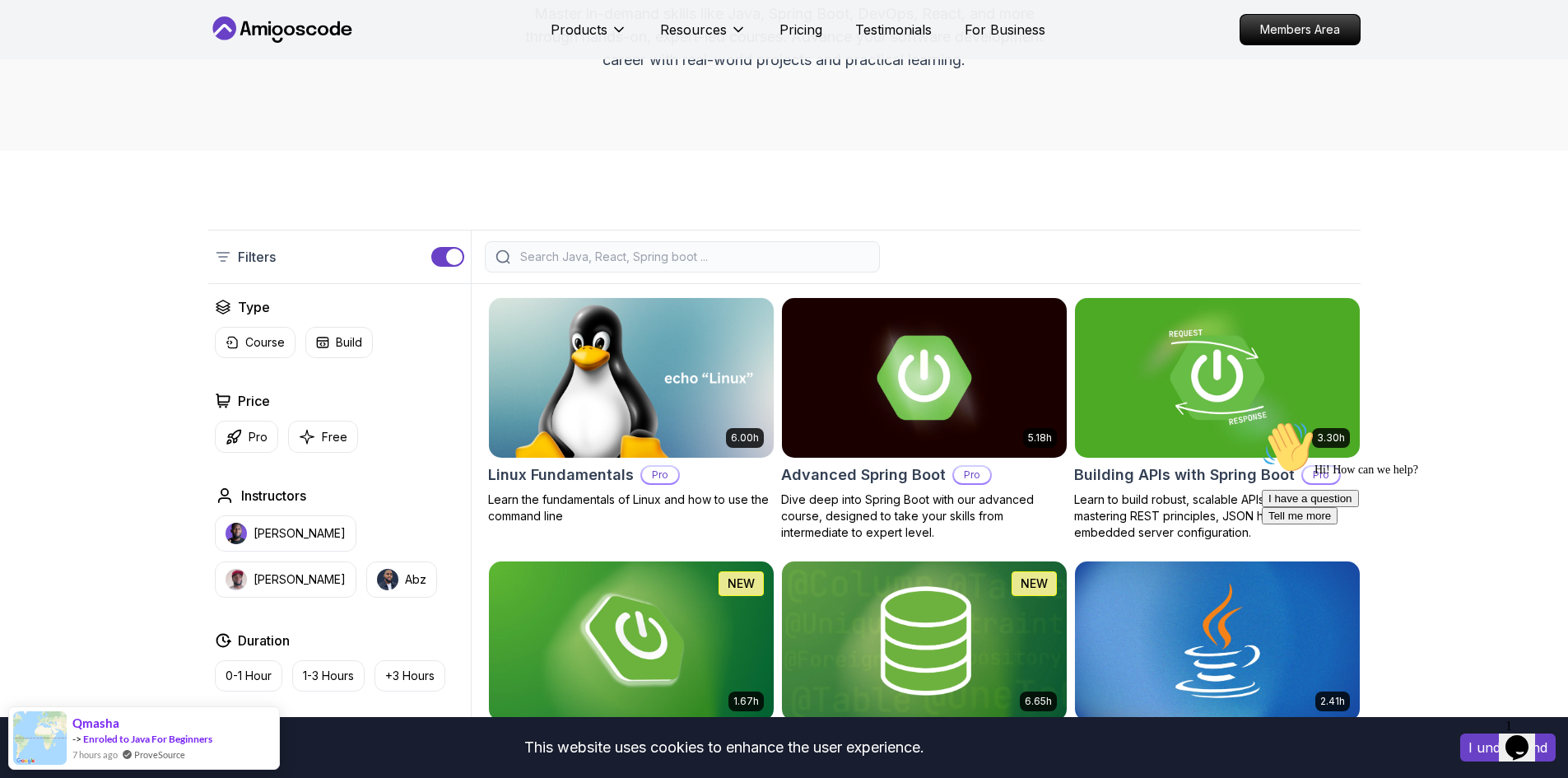
scroll to position [165, 0]
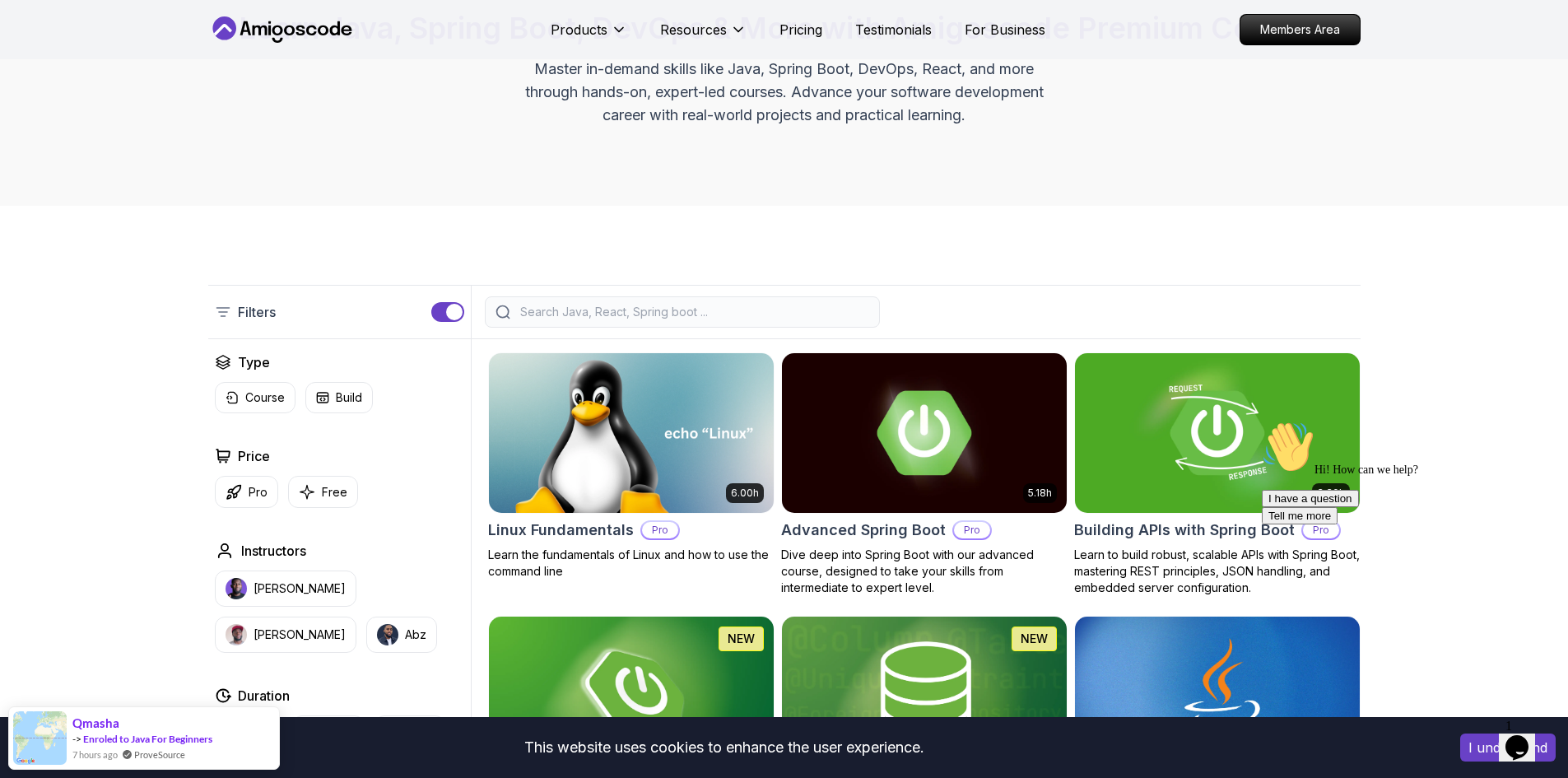
click at [443, 307] on button "button" at bounding box center [447, 311] width 33 height 20
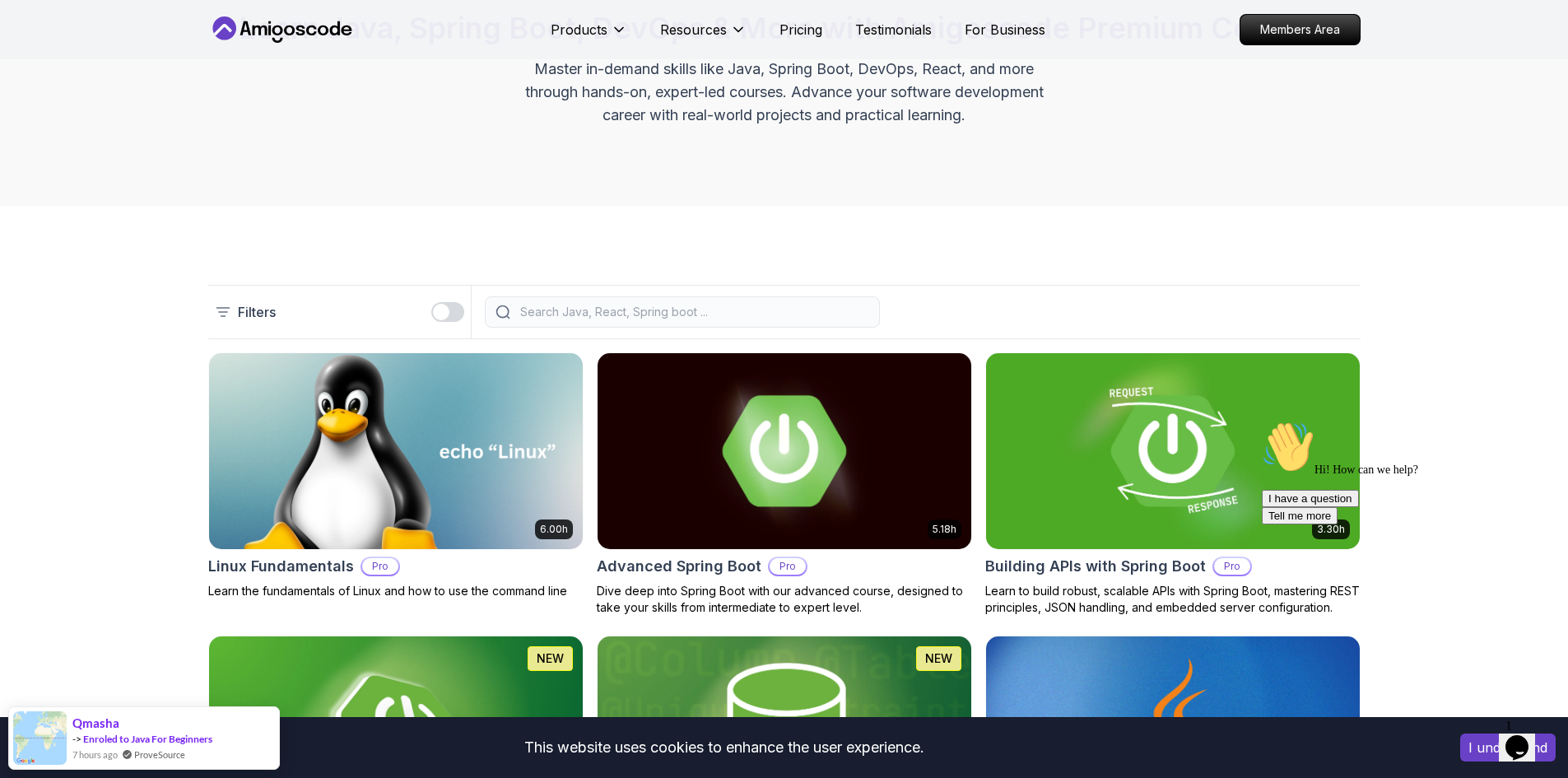
click at [442, 307] on div "button" at bounding box center [441, 312] width 17 height 17
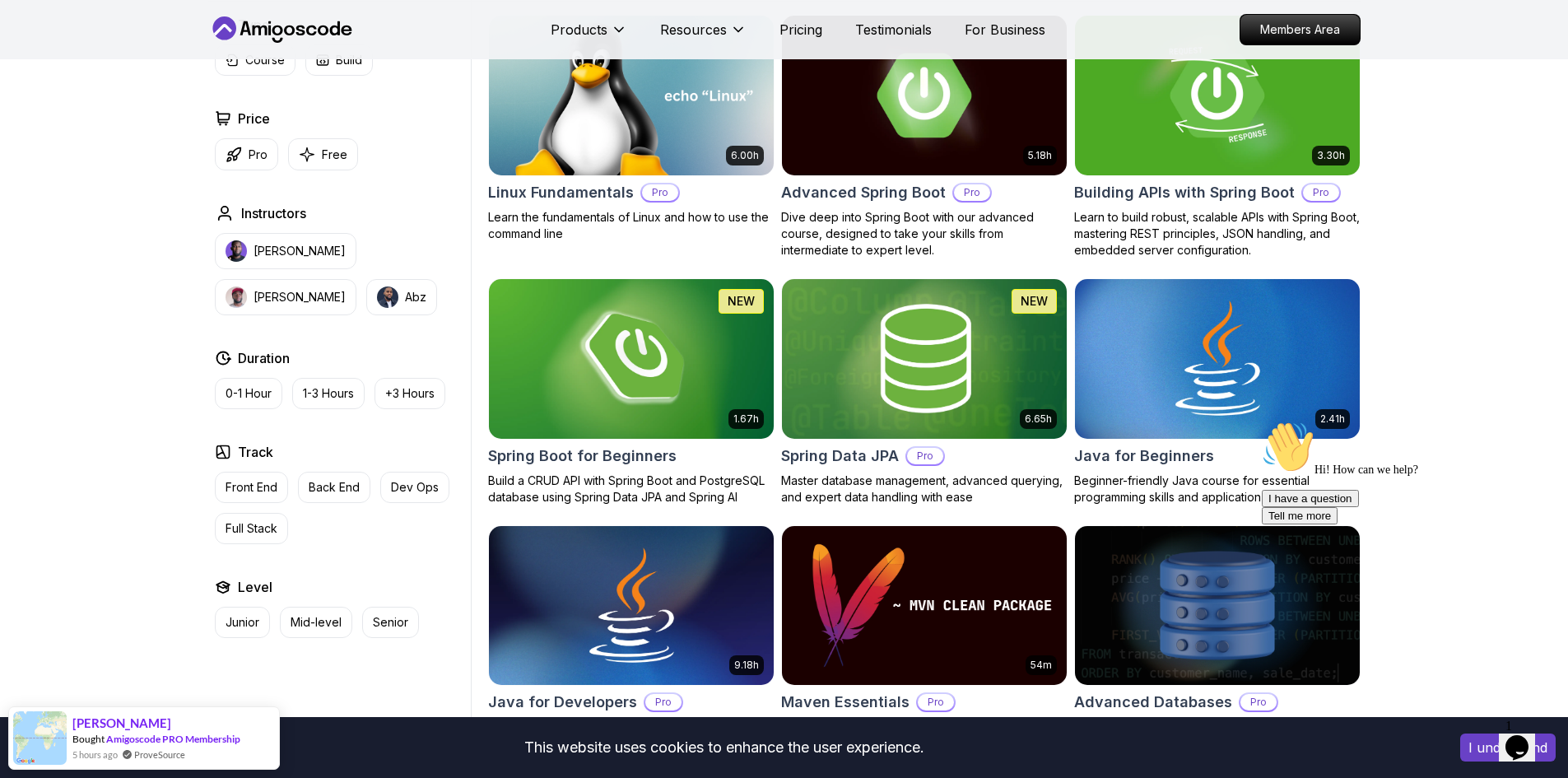
scroll to position [247, 0]
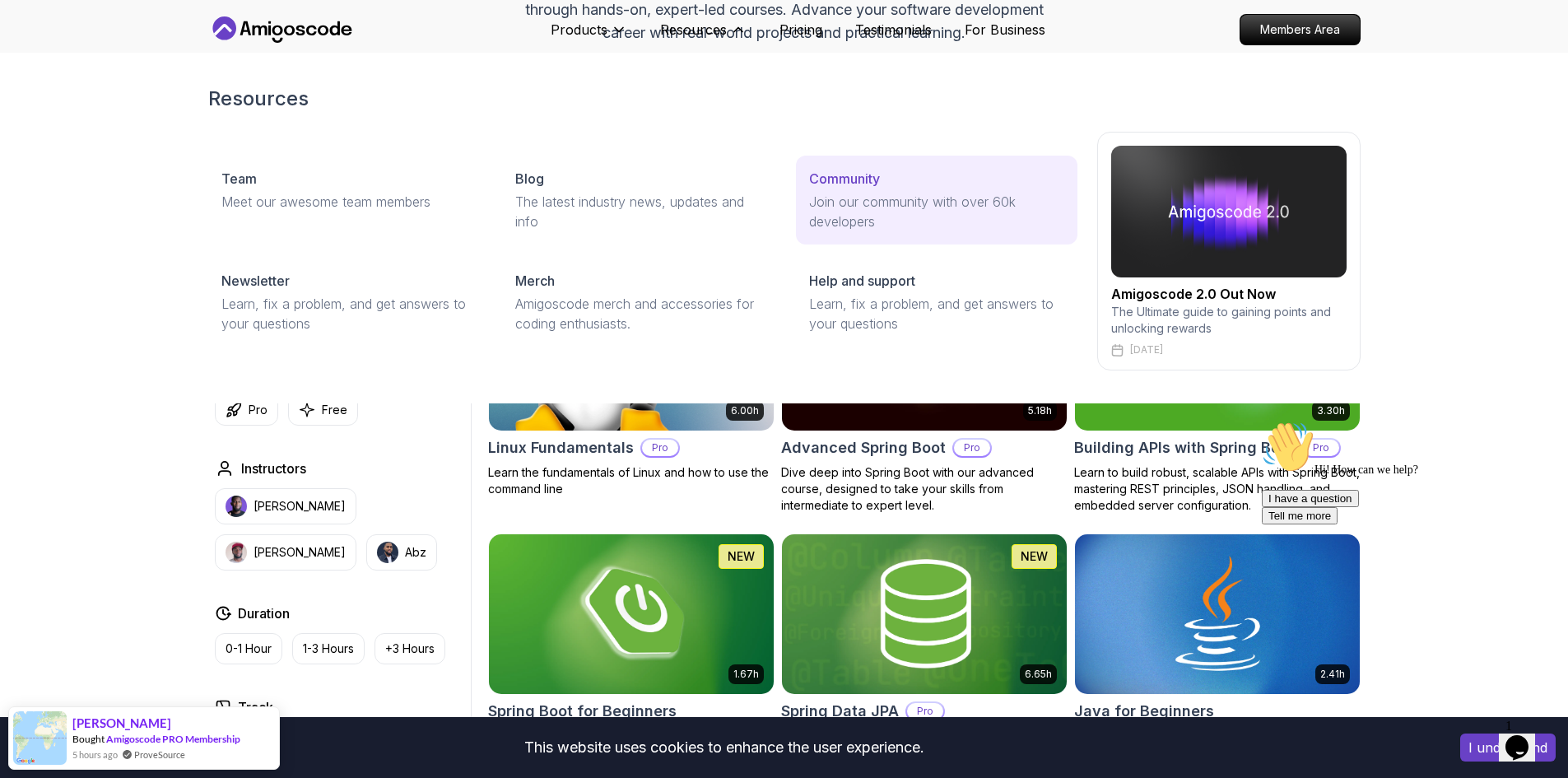
click at [879, 192] on p "Join our community with over 60k developers" at bounding box center [935, 212] width 254 height 39
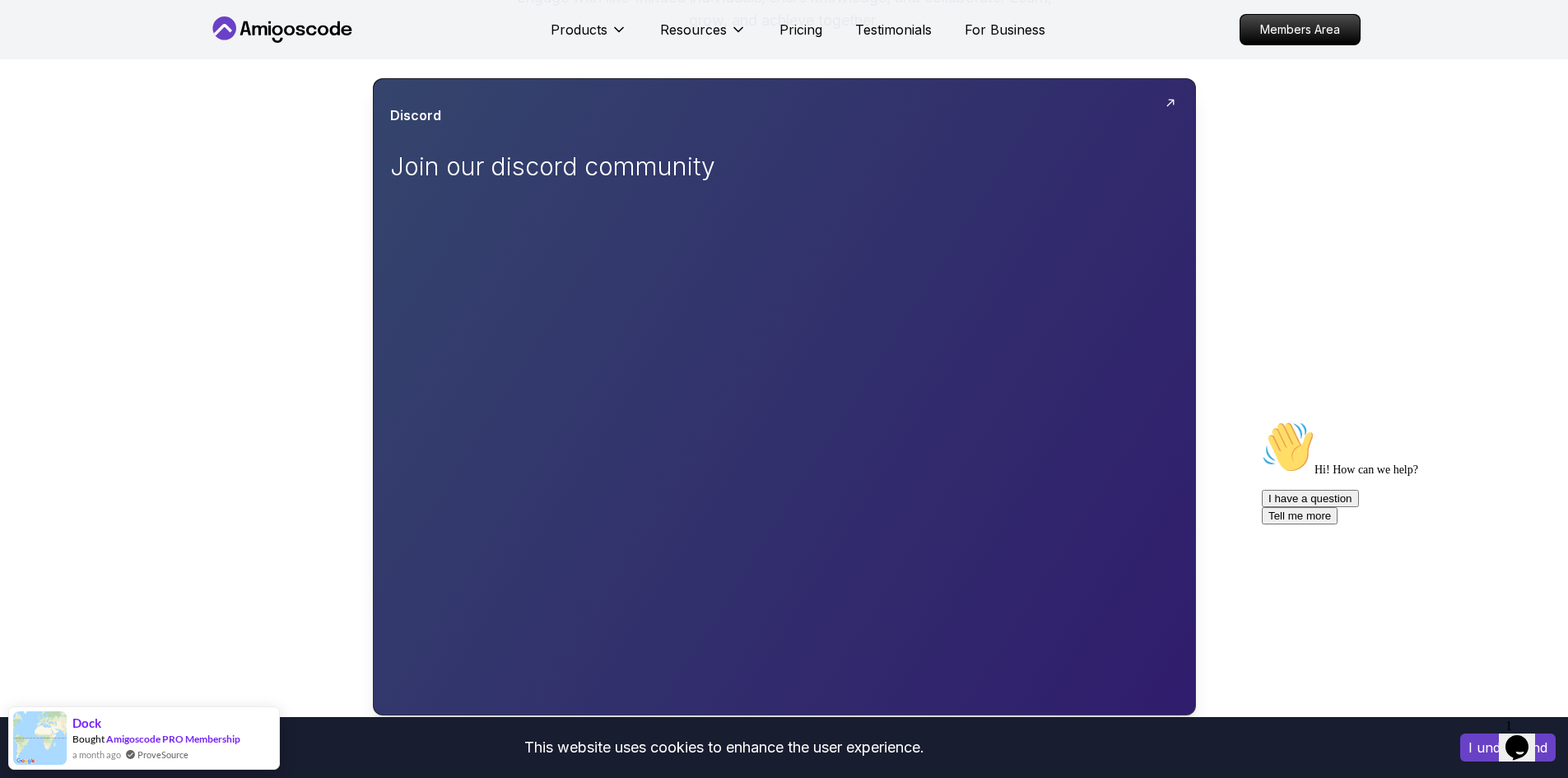
scroll to position [247, 0]
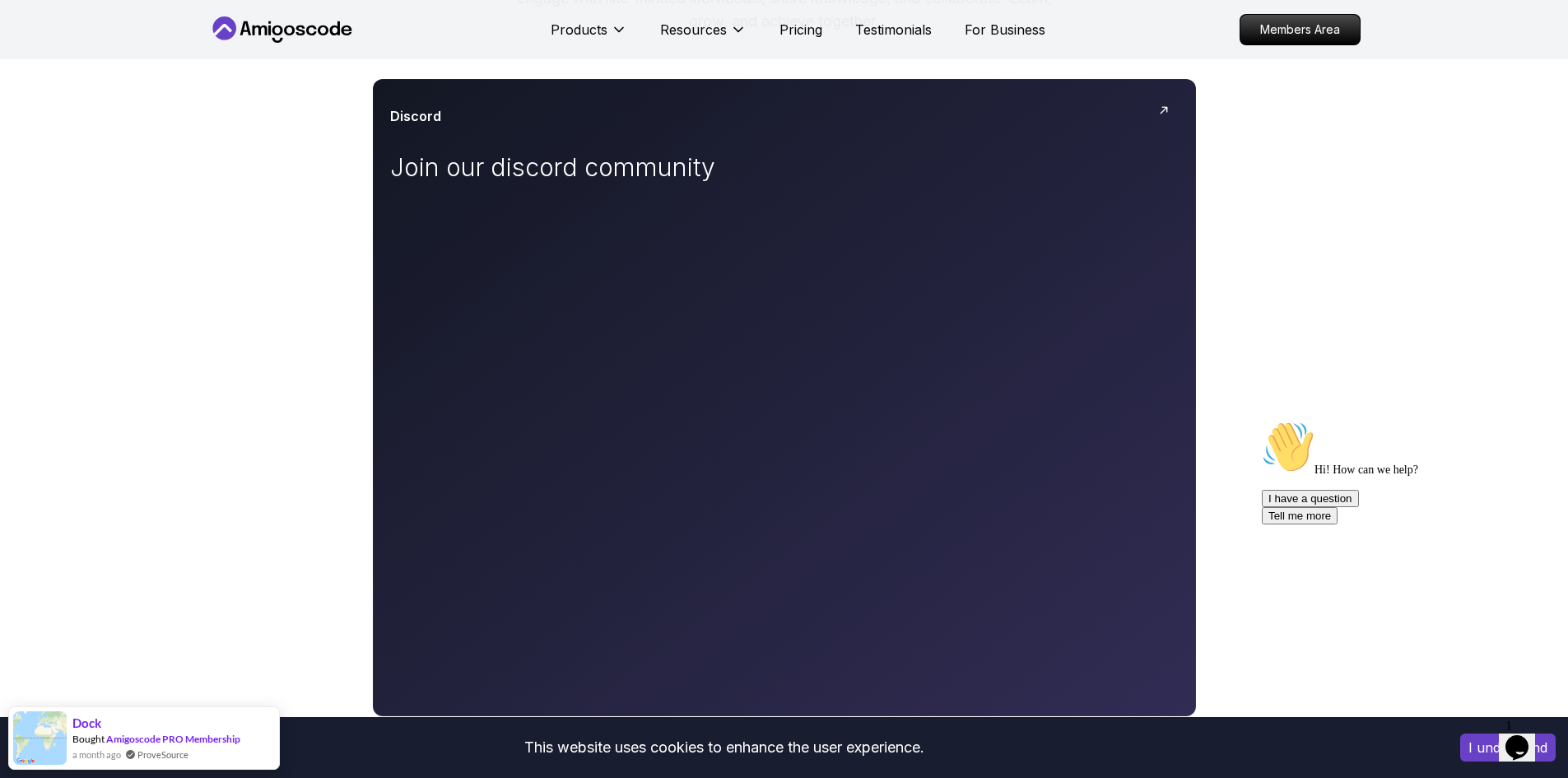
click at [1528, 740] on icon "$i18n('chat', 'chat_widget')" at bounding box center [1516, 747] width 23 height 24
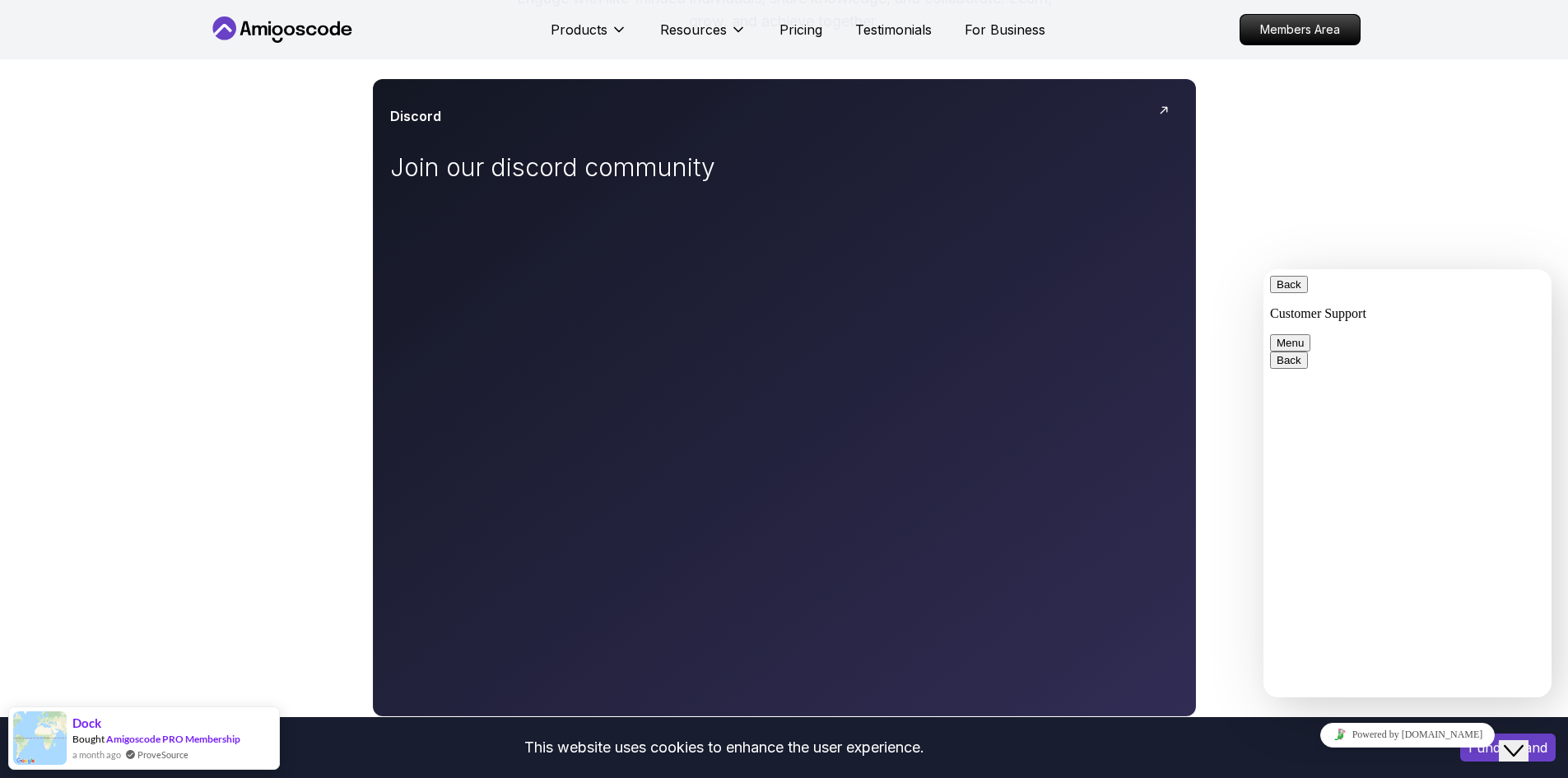
click at [1523, 741] on icon "Close Chat This icon closes the chat window." at bounding box center [1513, 750] width 20 height 20
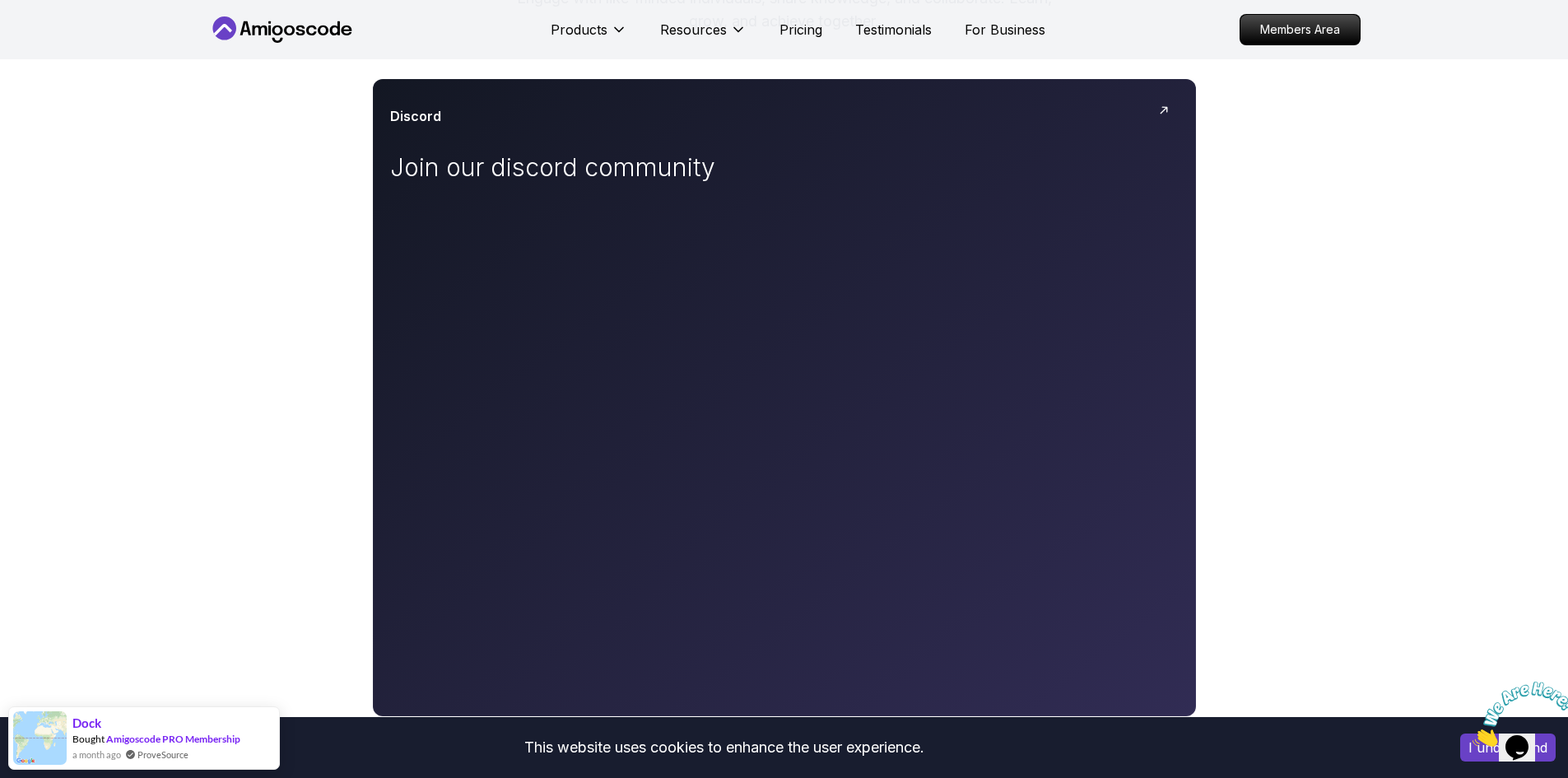
click at [1472, 735] on icon "Close" at bounding box center [1472, 741] width 0 height 14
